Goal: Transaction & Acquisition: Purchase product/service

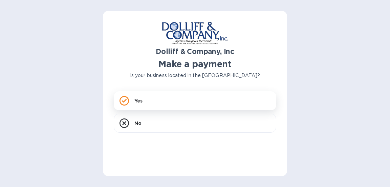
click at [153, 102] on div "Yes" at bounding box center [195, 100] width 163 height 19
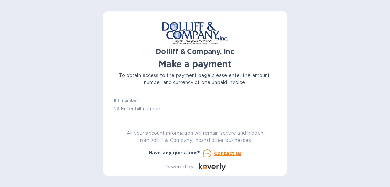
click at [167, 109] on input "text" at bounding box center [197, 109] width 157 height 10
paste input "875530"
click at [142, 109] on input "875530" at bounding box center [197, 109] width 157 height 10
type input "8"
paste input "876474"
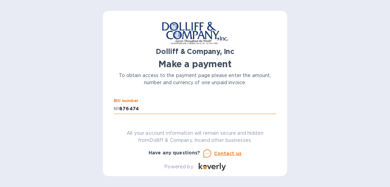
type input "876474"
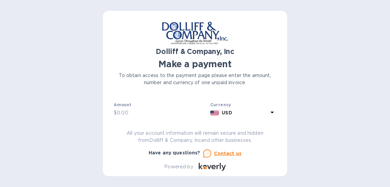
scroll to position [16, 0]
click at [171, 112] on input "text" at bounding box center [162, 112] width 91 height 10
paste input "1,436.24"
type input "1,436.24"
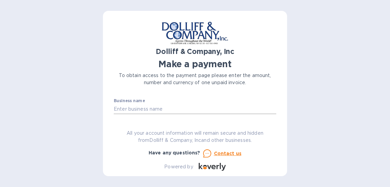
click at [160, 112] on input "text" at bounding box center [195, 109] width 163 height 10
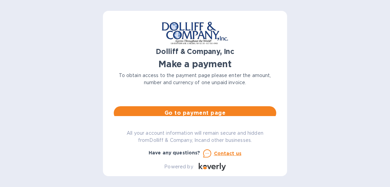
scroll to position [66, 0]
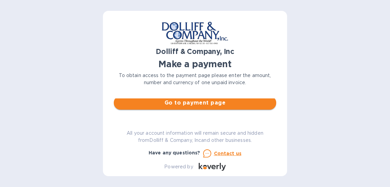
type input "Maritime Logistics, Inc."
click at [188, 105] on span "Go to payment page" at bounding box center [195, 103] width 152 height 8
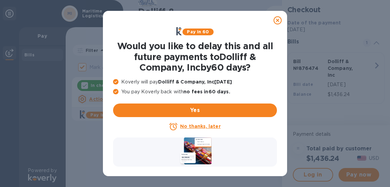
click at [198, 127] on u "No thanks, later" at bounding box center [200, 125] width 40 height 5
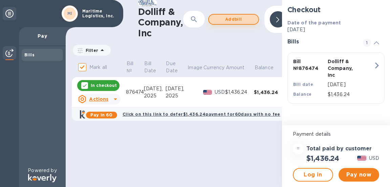
click at [232, 16] on span "Add bill" at bounding box center [234, 19] width 39 height 8
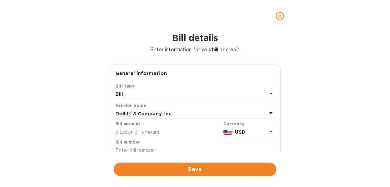
click at [133, 131] on input "text" at bounding box center [168, 132] width 105 height 10
paste input "875,530"
type input "875,530"
click at [134, 149] on input "text" at bounding box center [196, 150] width 160 height 10
paste input "875530"
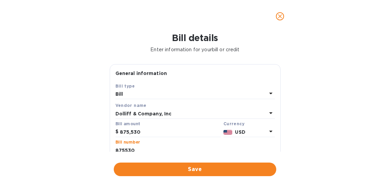
scroll to position [1, 0]
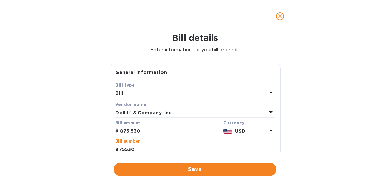
type input "875530"
click at [130, 132] on input "875,530" at bounding box center [170, 131] width 101 height 10
paste input "1,011.69"
type input "1,011.69"
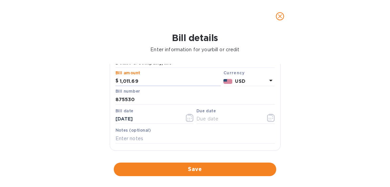
scroll to position [53, 0]
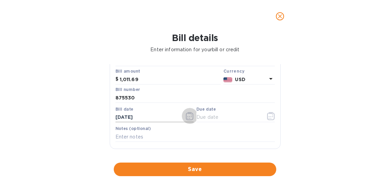
click at [188, 115] on icon "button" at bounding box center [190, 116] width 8 height 8
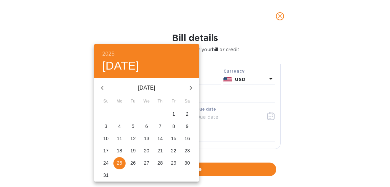
click at [218, 130] on div at bounding box center [195, 93] width 390 height 187
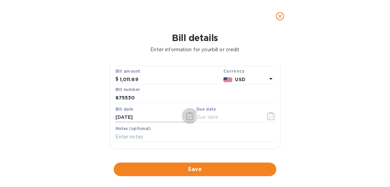
click at [187, 111] on button "button" at bounding box center [190, 116] width 16 height 16
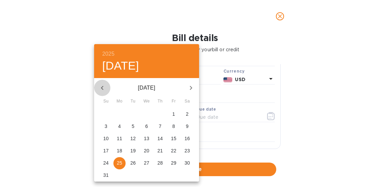
click at [99, 87] on icon "button" at bounding box center [102, 88] width 8 height 8
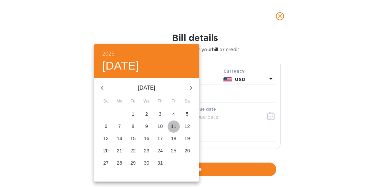
click at [174, 128] on p "11" at bounding box center [173, 126] width 5 height 7
type input "[DATE]"
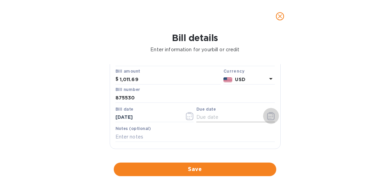
click at [272, 116] on icon "button" at bounding box center [270, 116] width 7 height 8
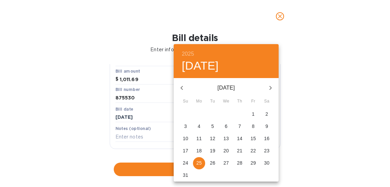
click at [200, 163] on p "25" at bounding box center [199, 162] width 5 height 7
type input "[DATE]"
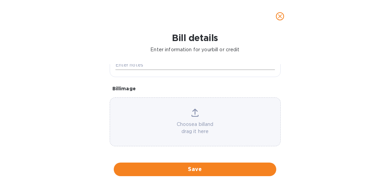
scroll to position [125, 0]
click at [199, 170] on span "Save" at bounding box center [195, 169] width 152 height 8
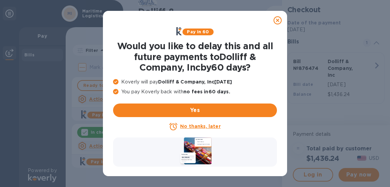
click at [195, 127] on u "No thanks, later" at bounding box center [200, 125] width 40 height 5
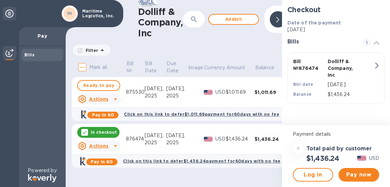
click at [116, 146] on icon at bounding box center [115, 146] width 8 height 8
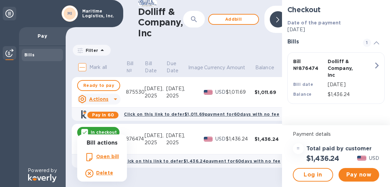
click at [107, 172] on b "Delete" at bounding box center [104, 172] width 17 height 5
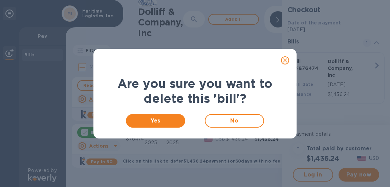
click at [171, 127] on div "Yes No" at bounding box center [195, 121] width 186 height 22
click at [164, 121] on span "Yes" at bounding box center [155, 121] width 48 height 8
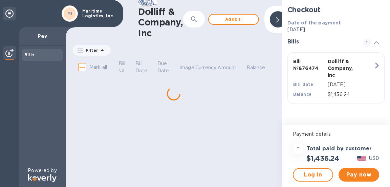
checkbox input "true"
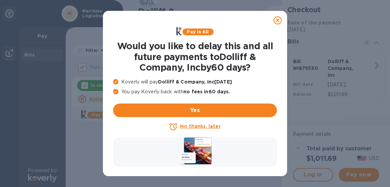
click at [205, 127] on u "No thanks, later" at bounding box center [200, 125] width 40 height 5
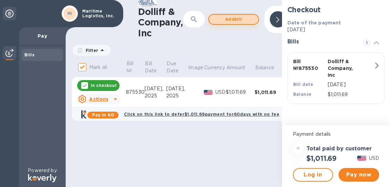
click at [235, 18] on span "Add bill" at bounding box center [234, 19] width 39 height 8
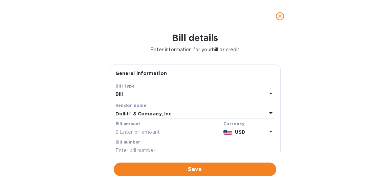
click at [129, 146] on input "text" at bounding box center [196, 150] width 160 height 10
paste input "876288"
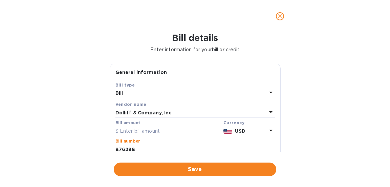
type input "876288"
click at [132, 129] on input "text" at bounding box center [168, 131] width 105 height 10
paste input "1,017.71"
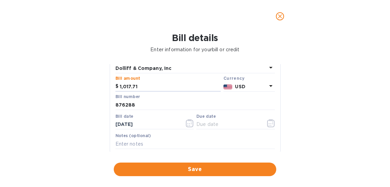
scroll to position [48, 0]
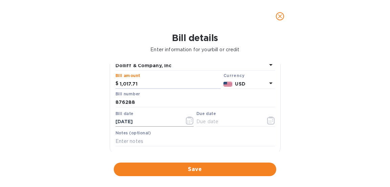
type input "1,017.71"
click at [186, 118] on icon "button" at bounding box center [190, 120] width 8 height 8
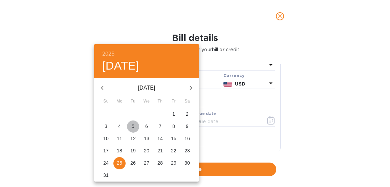
click at [134, 125] on p "5" at bounding box center [133, 126] width 3 height 7
type input "[DATE]"
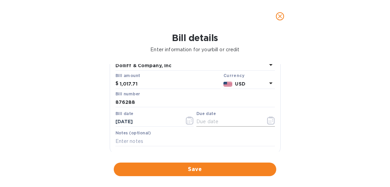
click at [267, 118] on icon "button" at bounding box center [270, 120] width 7 height 8
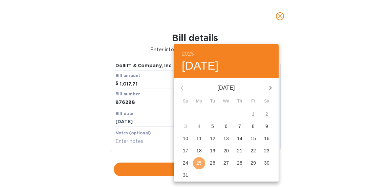
click at [198, 163] on p "25" at bounding box center [199, 162] width 5 height 7
type input "[DATE]"
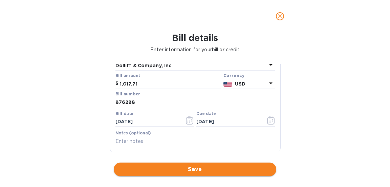
click at [183, 167] on span "Save" at bounding box center [195, 169] width 152 height 8
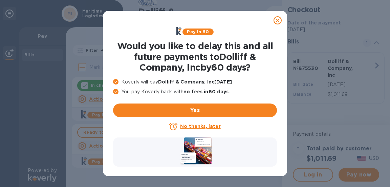
click at [188, 124] on u "No thanks, later" at bounding box center [200, 125] width 40 height 5
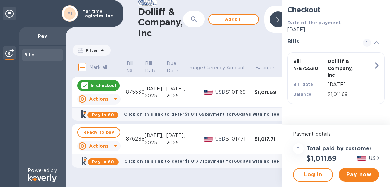
drag, startPoint x: 238, startPoint y: 21, endPoint x: 207, endPoint y: 61, distance: 50.3
click at [211, 58] on div "Dolliff & Company, Inc ​ Add bill Filter Amount Mark all Bill № Bill Date Due D…" at bounding box center [174, 93] width 217 height 187
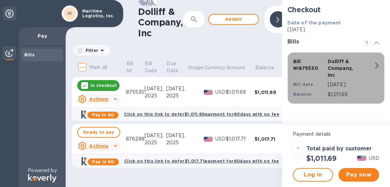
drag, startPoint x: 315, startPoint y: 69, endPoint x: 330, endPoint y: 93, distance: 28.0
click at [330, 93] on div "Bill № 875530 Dolliff & Company, Inc Bill date [DATE] Balance $1,011.69" at bounding box center [334, 78] width 91 height 48
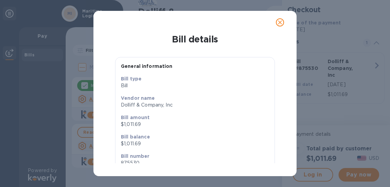
click at [279, 19] on icon "close" at bounding box center [280, 22] width 7 height 7
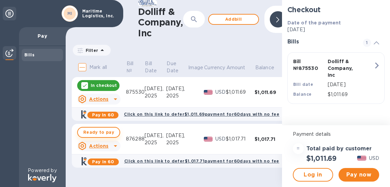
click at [106, 134] on span "Ready to pay" at bounding box center [98, 132] width 31 height 8
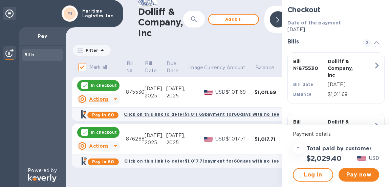
click at [109, 82] on p "In checkout" at bounding box center [104, 85] width 26 height 6
checkbox input "false"
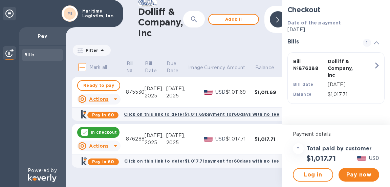
click at [104, 131] on p "In checkout" at bounding box center [104, 132] width 26 height 6
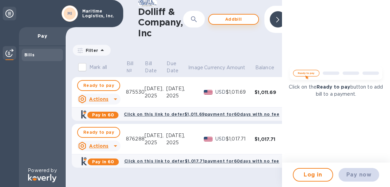
click at [244, 18] on span "Add bill" at bounding box center [234, 19] width 39 height 8
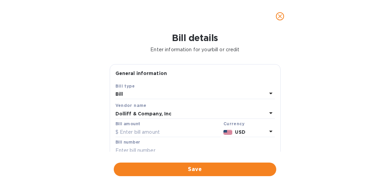
click at [135, 148] on input "text" at bounding box center [196, 150] width 160 height 10
paste input "876474"
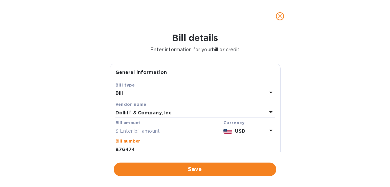
type input "876474"
click at [137, 131] on input "text" at bounding box center [168, 131] width 105 height 10
paste input "1,436.24"
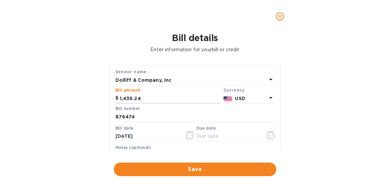
scroll to position [34, 0]
type input "1,436.24"
click at [189, 136] on icon "button" at bounding box center [189, 136] width 1 height 1
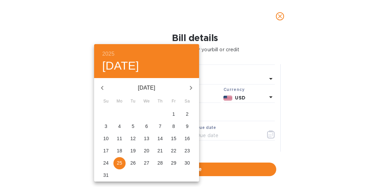
click at [119, 137] on p "11" at bounding box center [119, 138] width 5 height 7
type input "[DATE]"
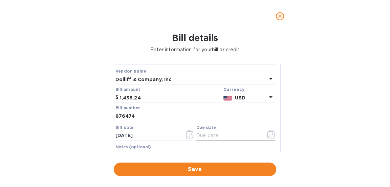
click at [269, 133] on icon "button" at bounding box center [271, 134] width 8 height 8
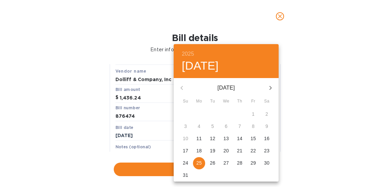
click at [199, 163] on p "25" at bounding box center [199, 162] width 5 height 7
type input "[DATE]"
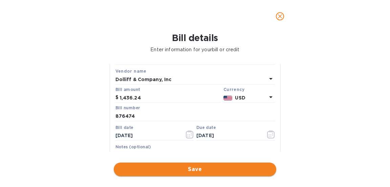
click at [175, 168] on span "Save" at bounding box center [195, 169] width 152 height 8
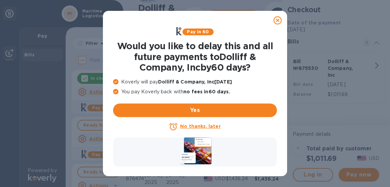
click at [194, 128] on u "No thanks, later" at bounding box center [200, 125] width 40 height 5
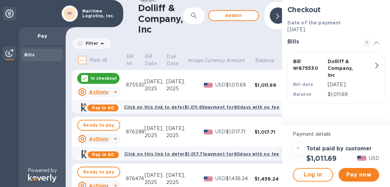
click at [104, 80] on p "In checkout" at bounding box center [104, 78] width 26 height 6
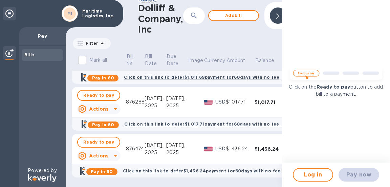
scroll to position [0, 0]
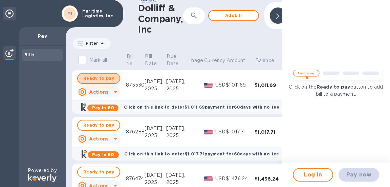
click at [105, 75] on span "Ready to pay" at bounding box center [98, 78] width 31 height 8
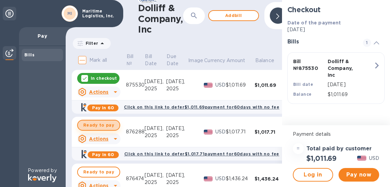
click at [102, 124] on span "Ready to pay" at bounding box center [98, 125] width 31 height 8
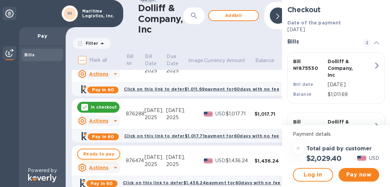
scroll to position [18, 0]
click at [95, 157] on span "Ready to pay" at bounding box center [98, 153] width 31 height 8
checkbox input "true"
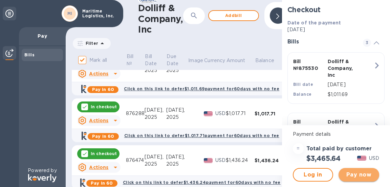
click at [359, 178] on span "Pay now" at bounding box center [359, 174] width 30 height 8
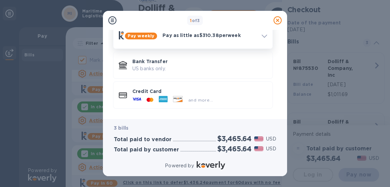
scroll to position [67, 0]
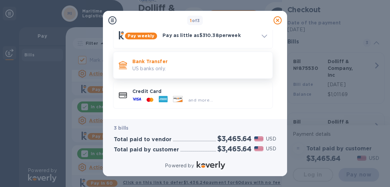
click at [161, 63] on p "Bank Transfer" at bounding box center [200, 61] width 135 height 7
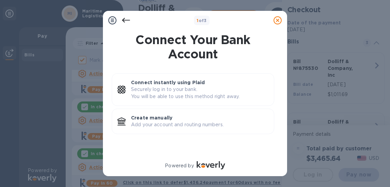
scroll to position [0, 0]
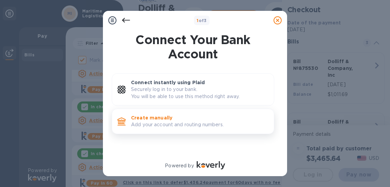
click at [160, 122] on p "Add your account and routing numbers." at bounding box center [200, 124] width 138 height 7
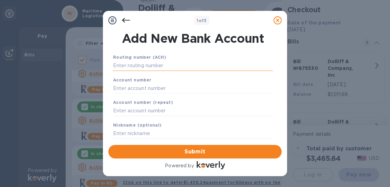
drag, startPoint x: 156, startPoint y: 67, endPoint x: 126, endPoint y: 64, distance: 29.9
drag, startPoint x: 126, startPoint y: 64, endPoint x: 118, endPoint y: 66, distance: 8.8
click at [118, 66] on input "text" at bounding box center [193, 66] width 160 height 10
type input "026009593"
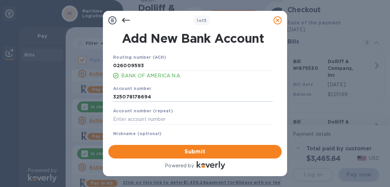
drag, startPoint x: 154, startPoint y: 99, endPoint x: 100, endPoint y: 99, distance: 54.2
click at [100, 99] on div "1 of 3 Add New Bank Account Routing number (ACH) [US_BANK_ROUTING_MICR] BANK OF…" at bounding box center [195, 93] width 390 height 187
type input "325078178694"
click at [168, 121] on input "text" at bounding box center [193, 119] width 160 height 10
paste input "325078178694"
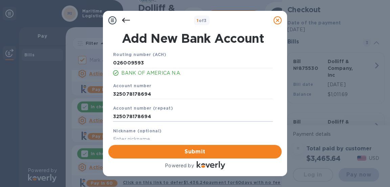
scroll to position [14, 0]
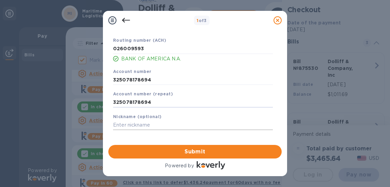
type input "325078178694"
click at [140, 126] on input "text" at bounding box center [193, 125] width 160 height 10
type input "Maritime Logistics, Inc."
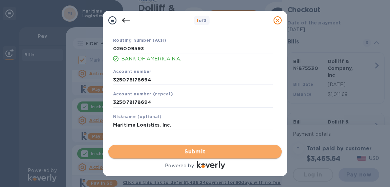
click at [200, 152] on span "Submit" at bounding box center [195, 151] width 163 height 8
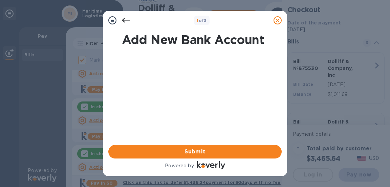
click at [127, 20] on icon at bounding box center [126, 20] width 8 height 5
